Goal: Task Accomplishment & Management: Complete application form

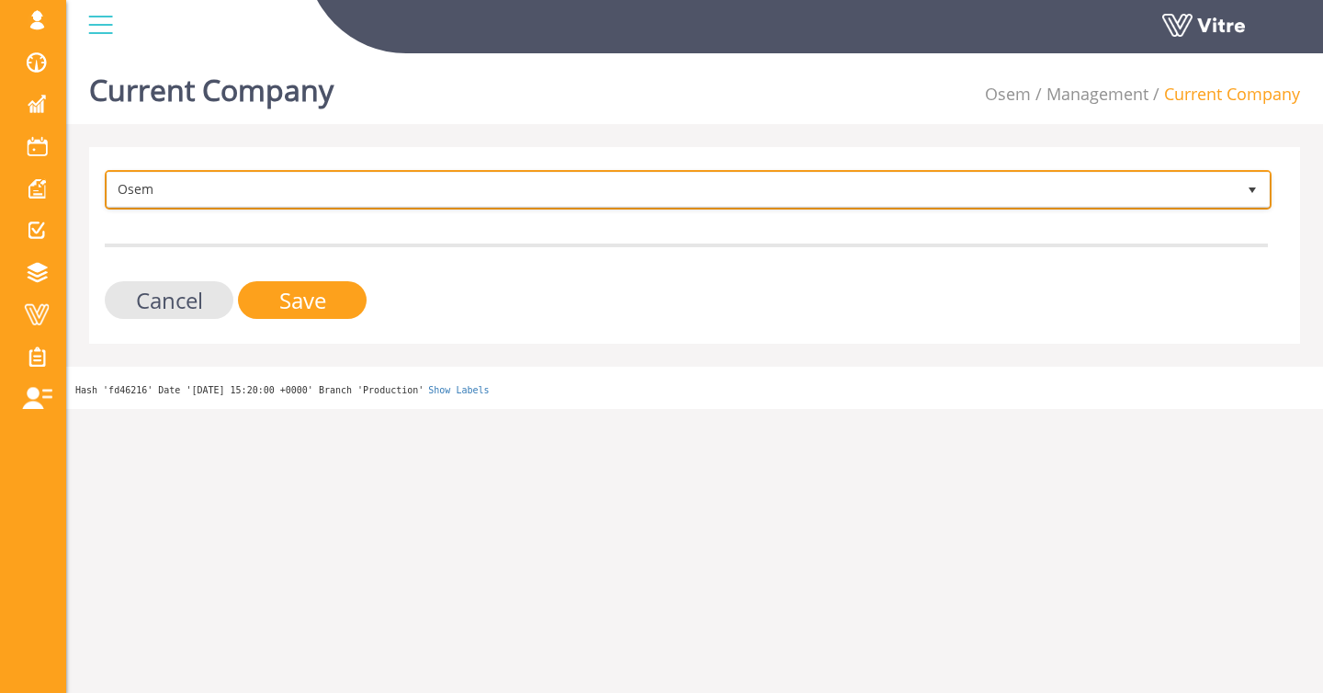
click at [239, 190] on span "Osem" at bounding box center [672, 189] width 1129 height 33
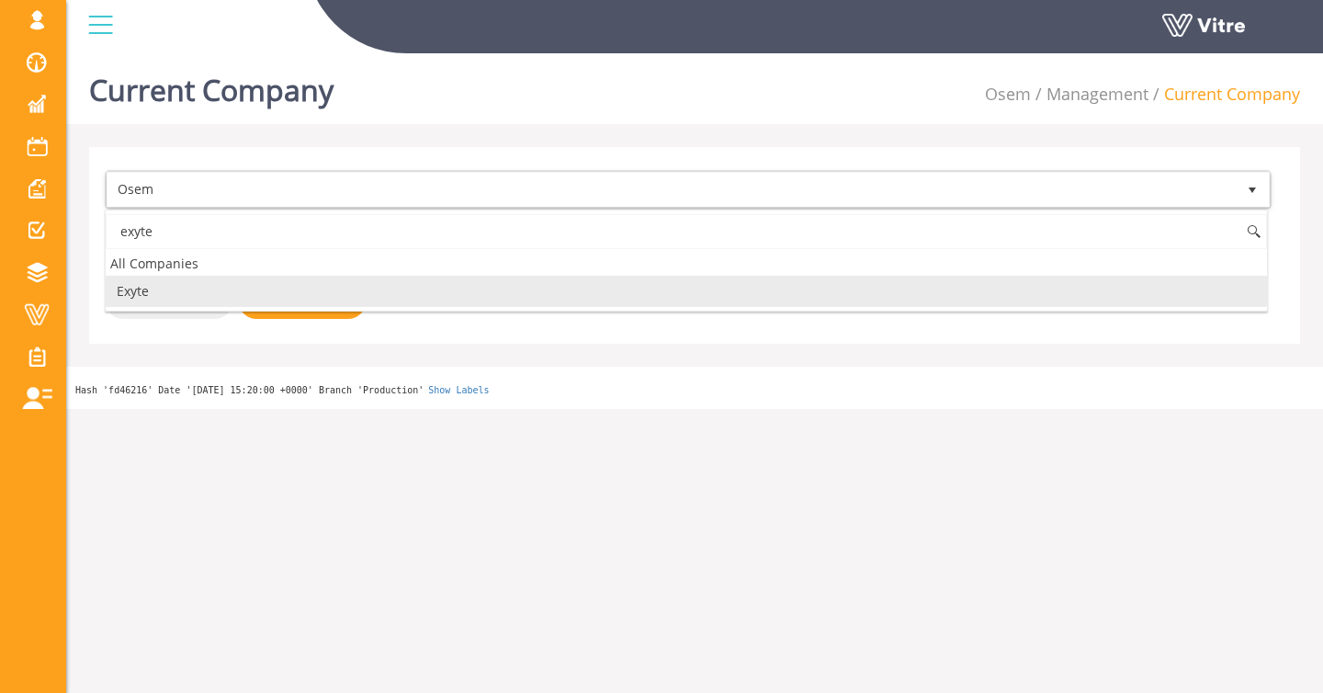
drag, startPoint x: 170, startPoint y: 299, endPoint x: 190, endPoint y: 298, distance: 20.2
click at [170, 299] on li "Exyte" at bounding box center [687, 291] width 1162 height 31
type input "exyte"
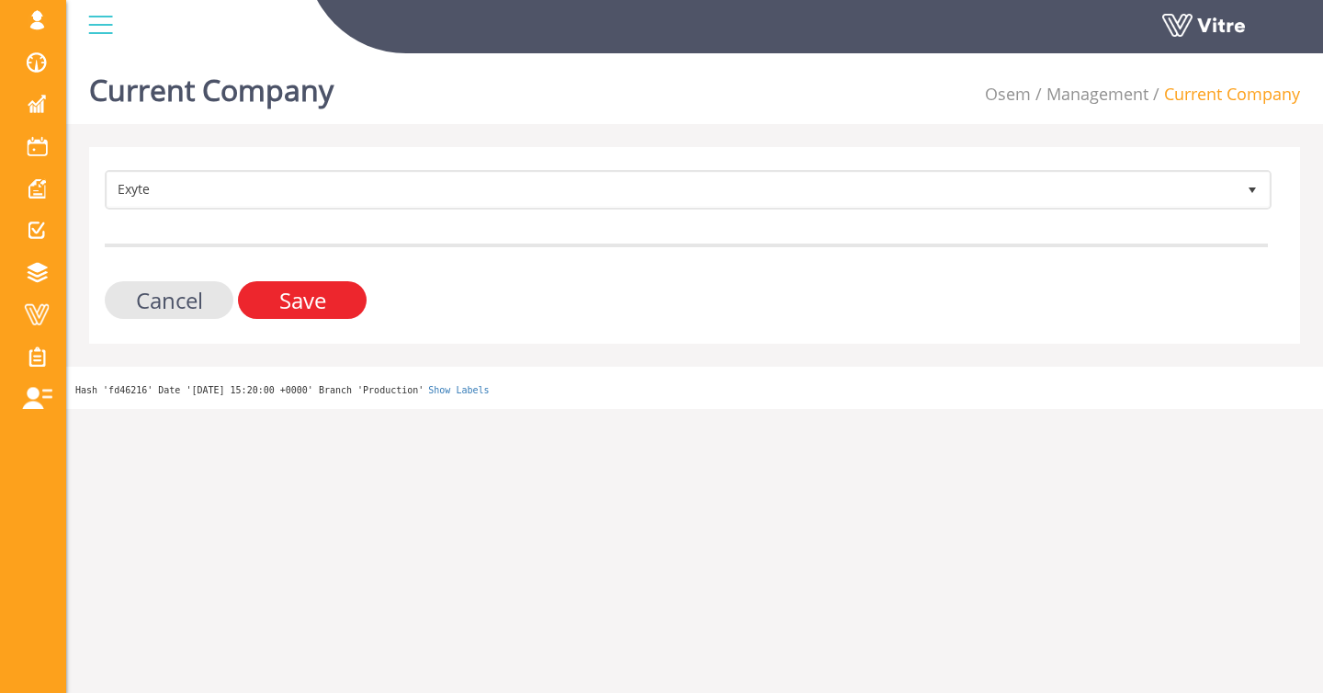
click at [324, 301] on input "Save" at bounding box center [302, 300] width 129 height 38
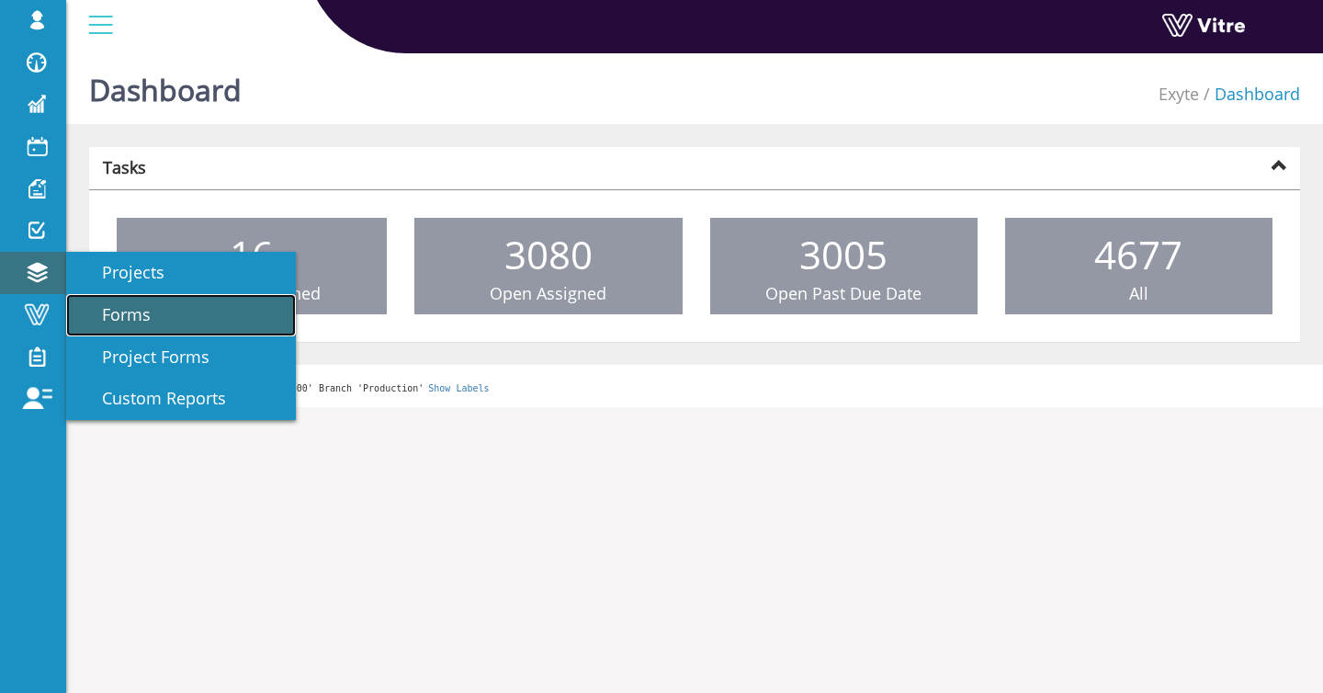
click at [129, 327] on link "Forms" at bounding box center [181, 315] width 230 height 42
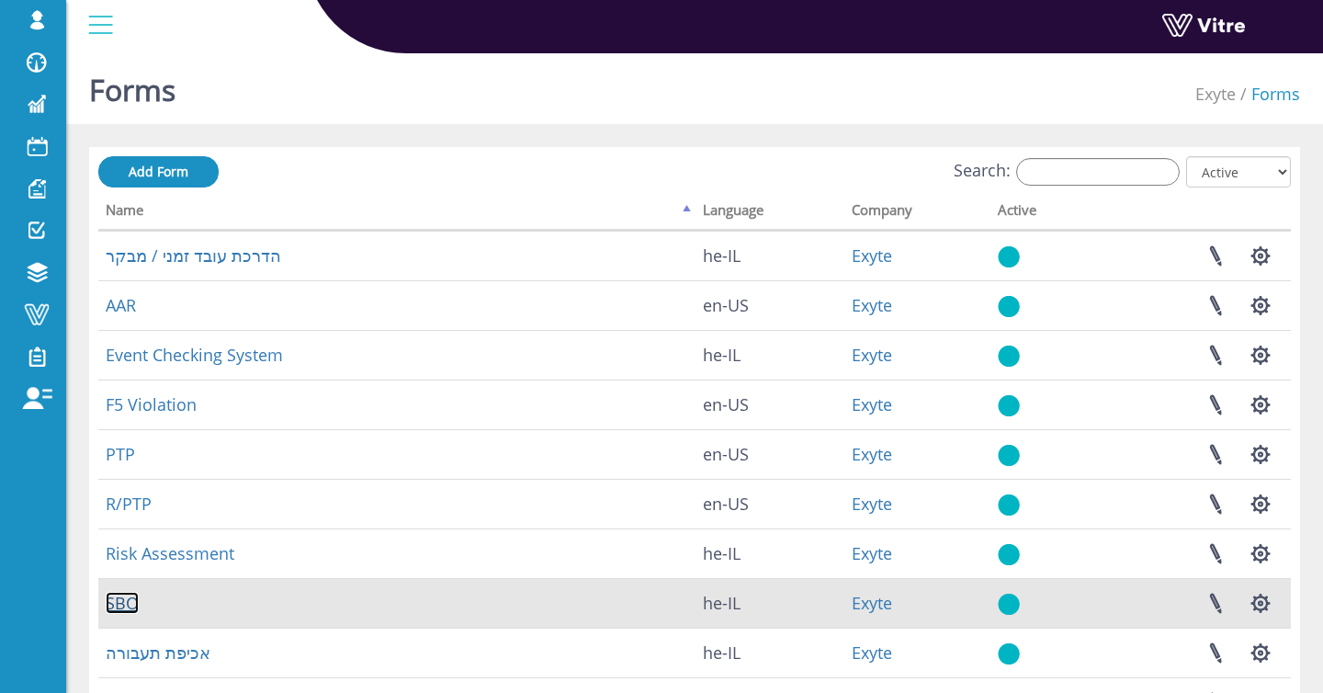
click at [127, 593] on link "SBO" at bounding box center [122, 603] width 33 height 22
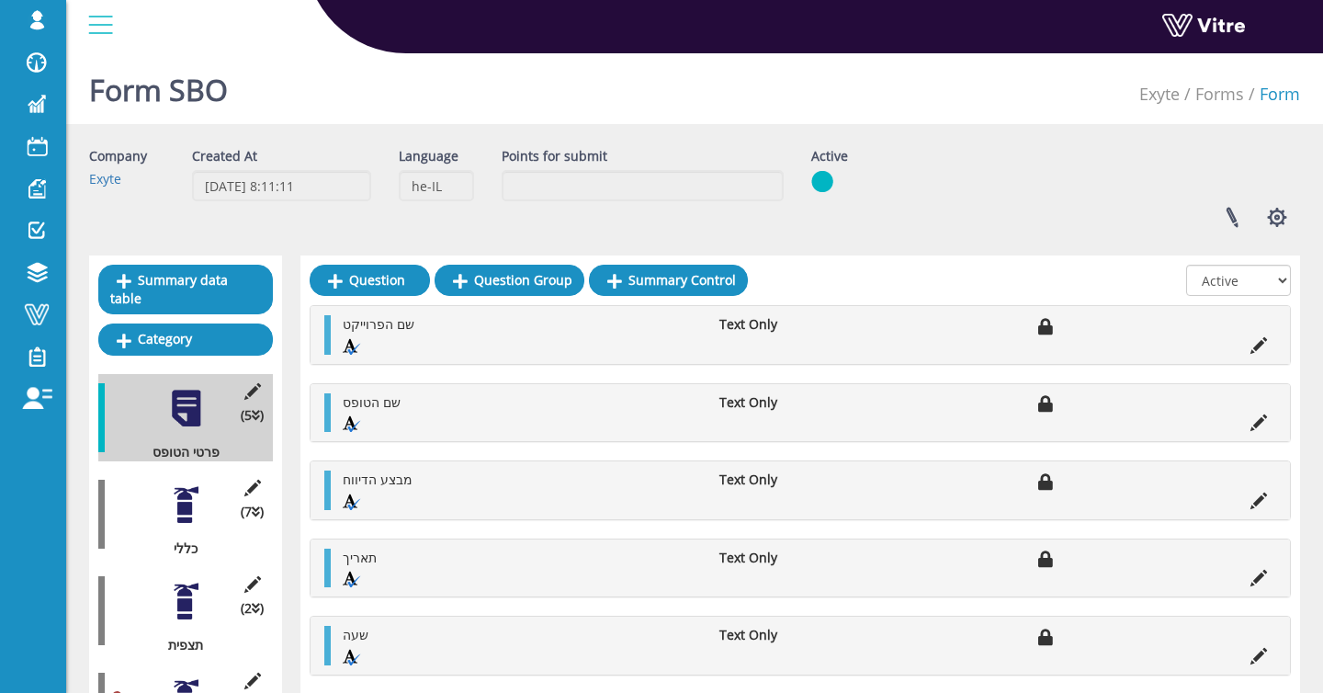
scroll to position [142, 0]
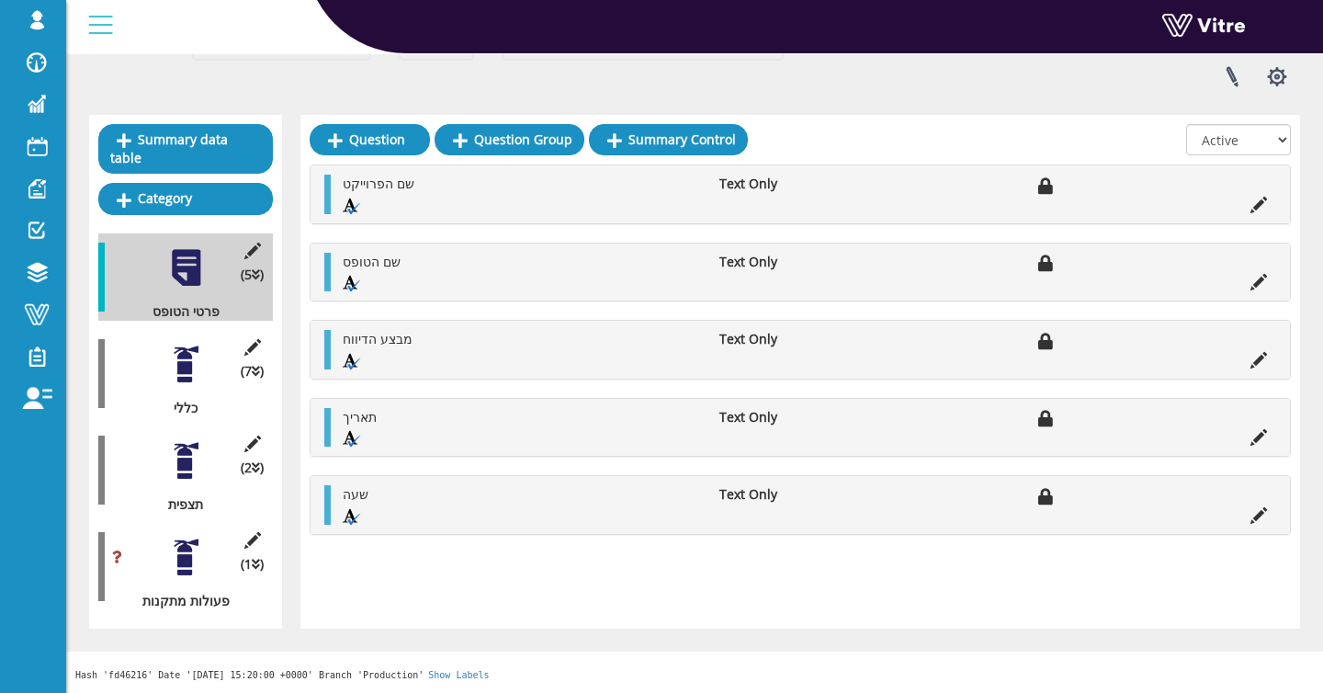
click at [200, 450] on div at bounding box center [185, 460] width 41 height 41
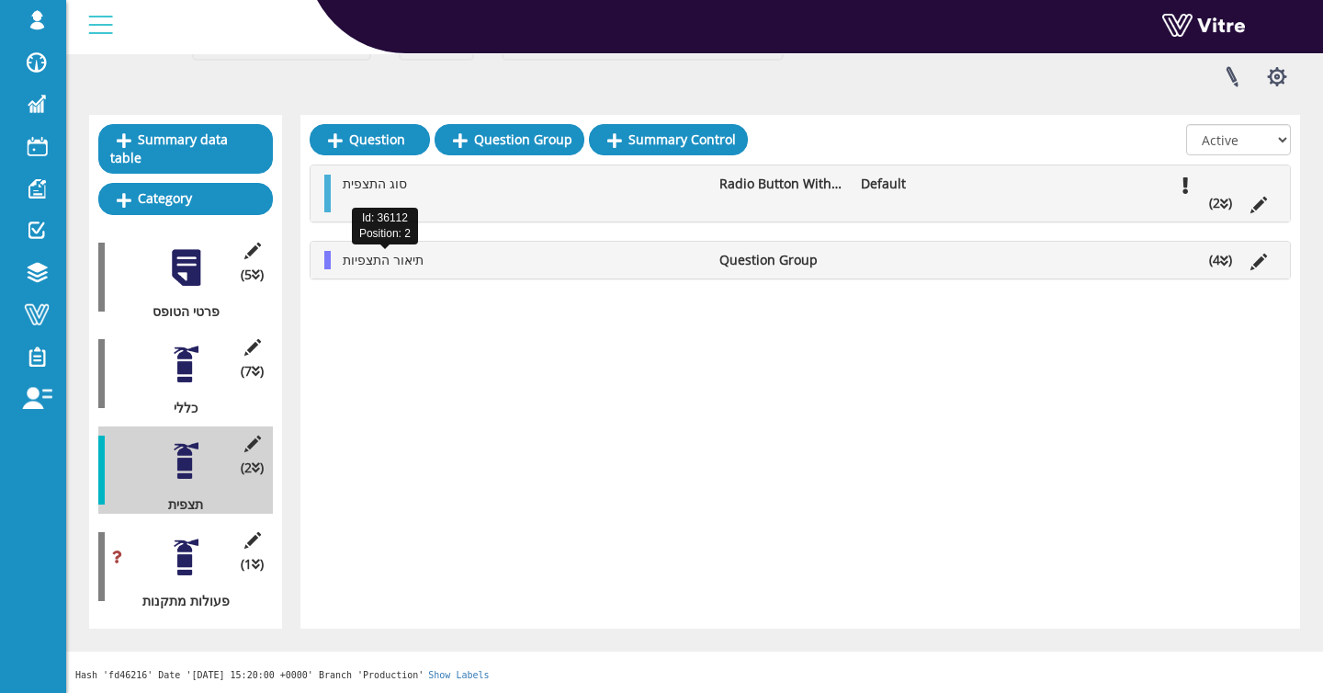
click at [418, 257] on span "תיאור התצפיות" at bounding box center [383, 259] width 81 height 17
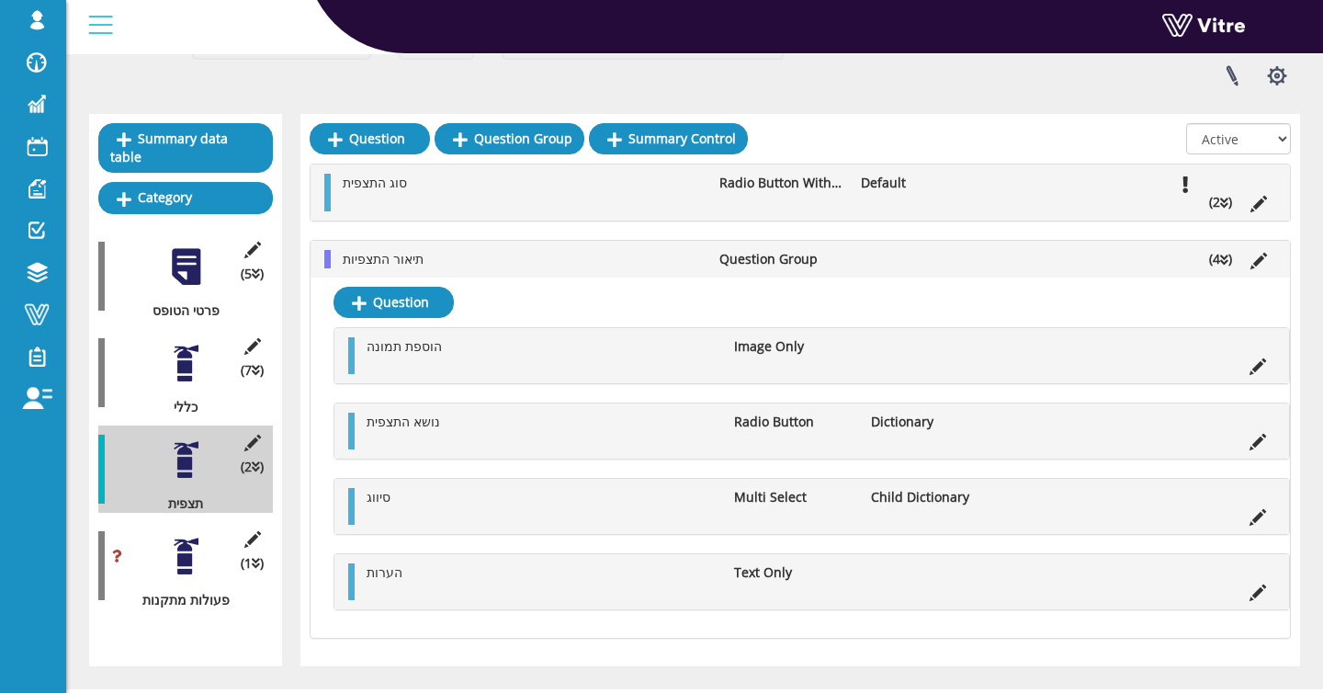
click at [433, 195] on ul "סוג התצפית Radio Button With Options Default (2 )" at bounding box center [805, 192] width 943 height 37
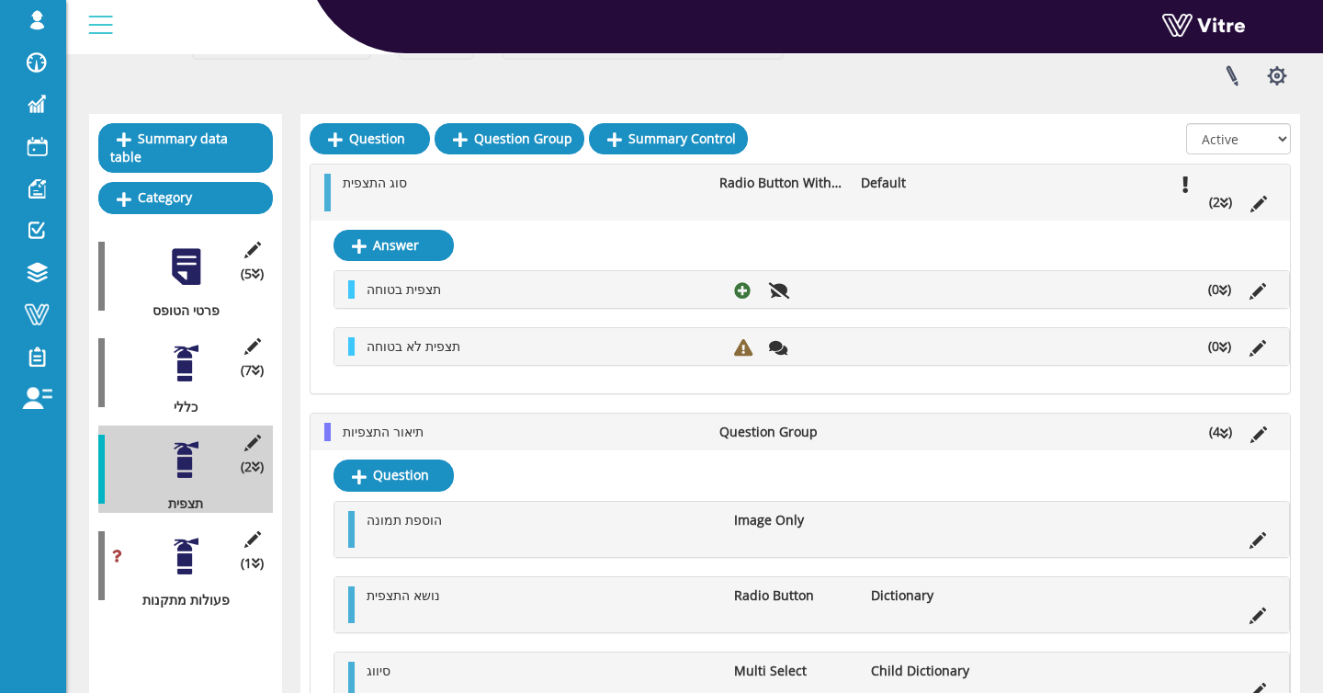
click at [433, 195] on ul "סוג התצפית Radio Button With Options Default (2 )" at bounding box center [805, 192] width 943 height 37
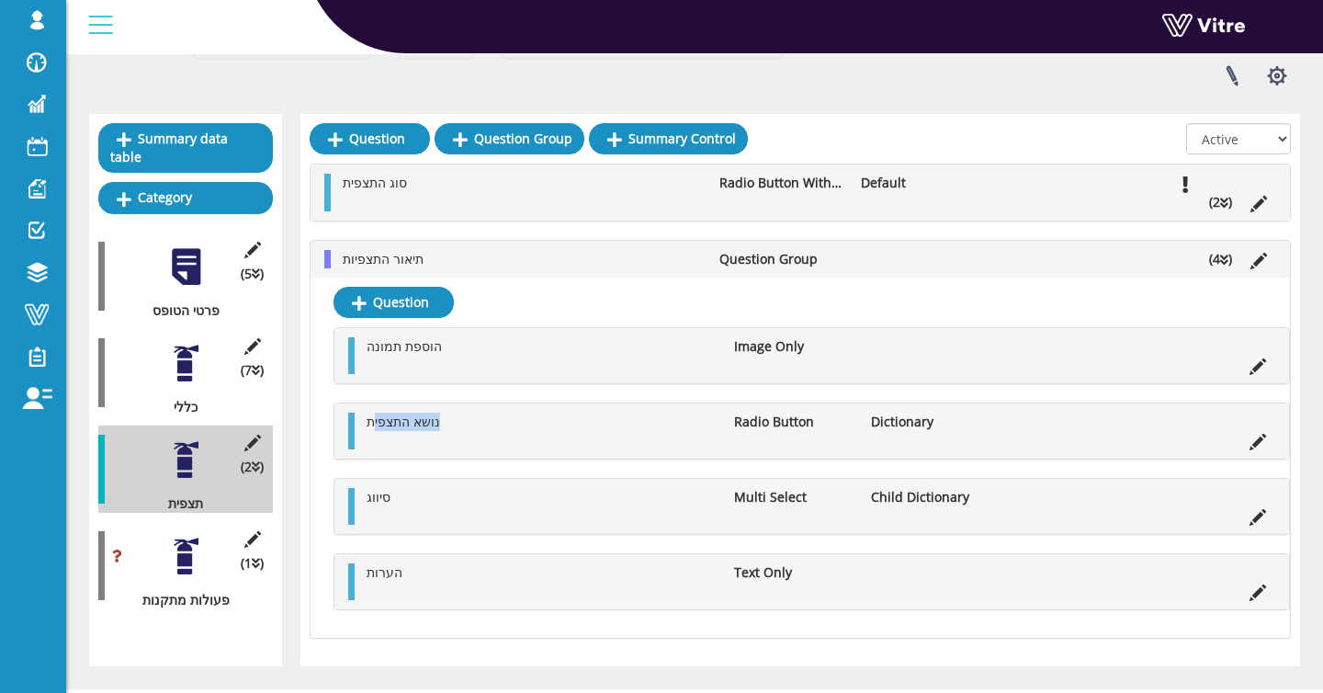
drag, startPoint x: 373, startPoint y: 426, endPoint x: 450, endPoint y: 422, distance: 77.3
click at [450, 422] on li "נושא התצפית" at bounding box center [542, 422] width 368 height 18
click at [495, 441] on ul "נושא התצפית Radio Button Dictionary" at bounding box center [817, 431] width 918 height 37
drag, startPoint x: 367, startPoint y: 499, endPoint x: 398, endPoint y: 498, distance: 31.3
click at [398, 498] on li "סיווג" at bounding box center [542, 497] width 368 height 18
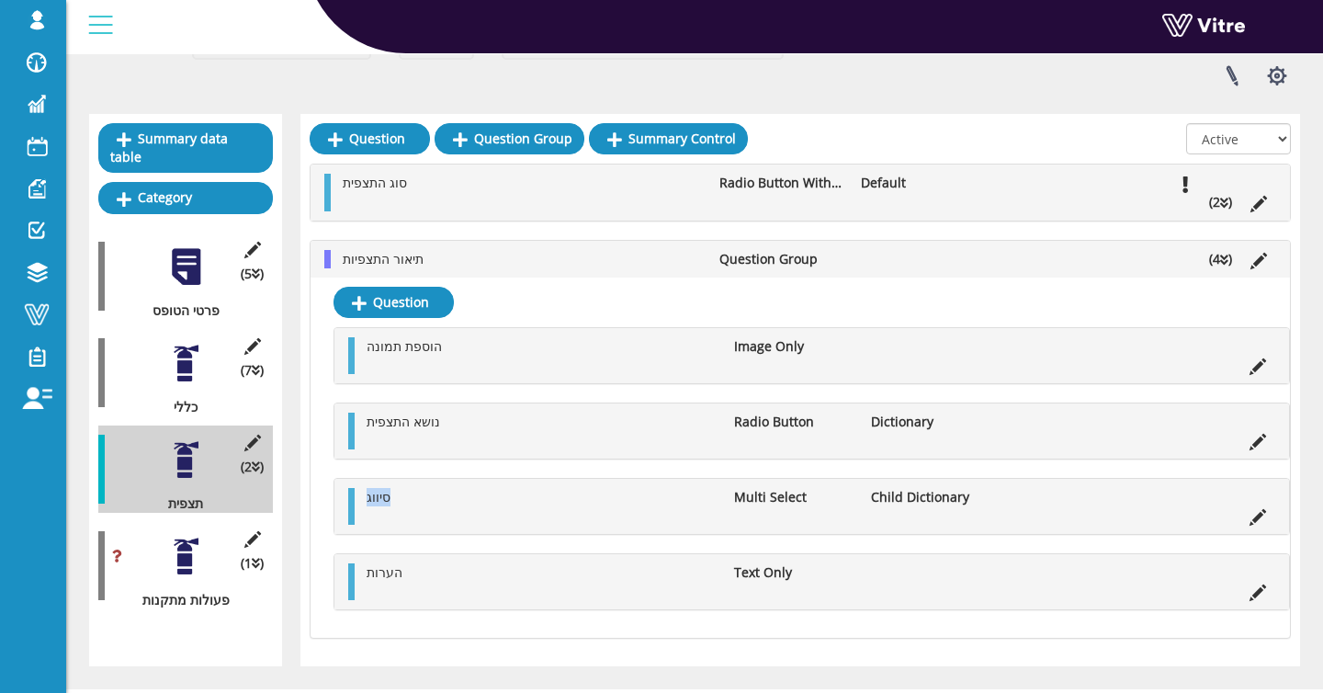
click at [398, 498] on li "סיווג" at bounding box center [542, 497] width 368 height 18
